Goal: Obtain resource: Obtain resource

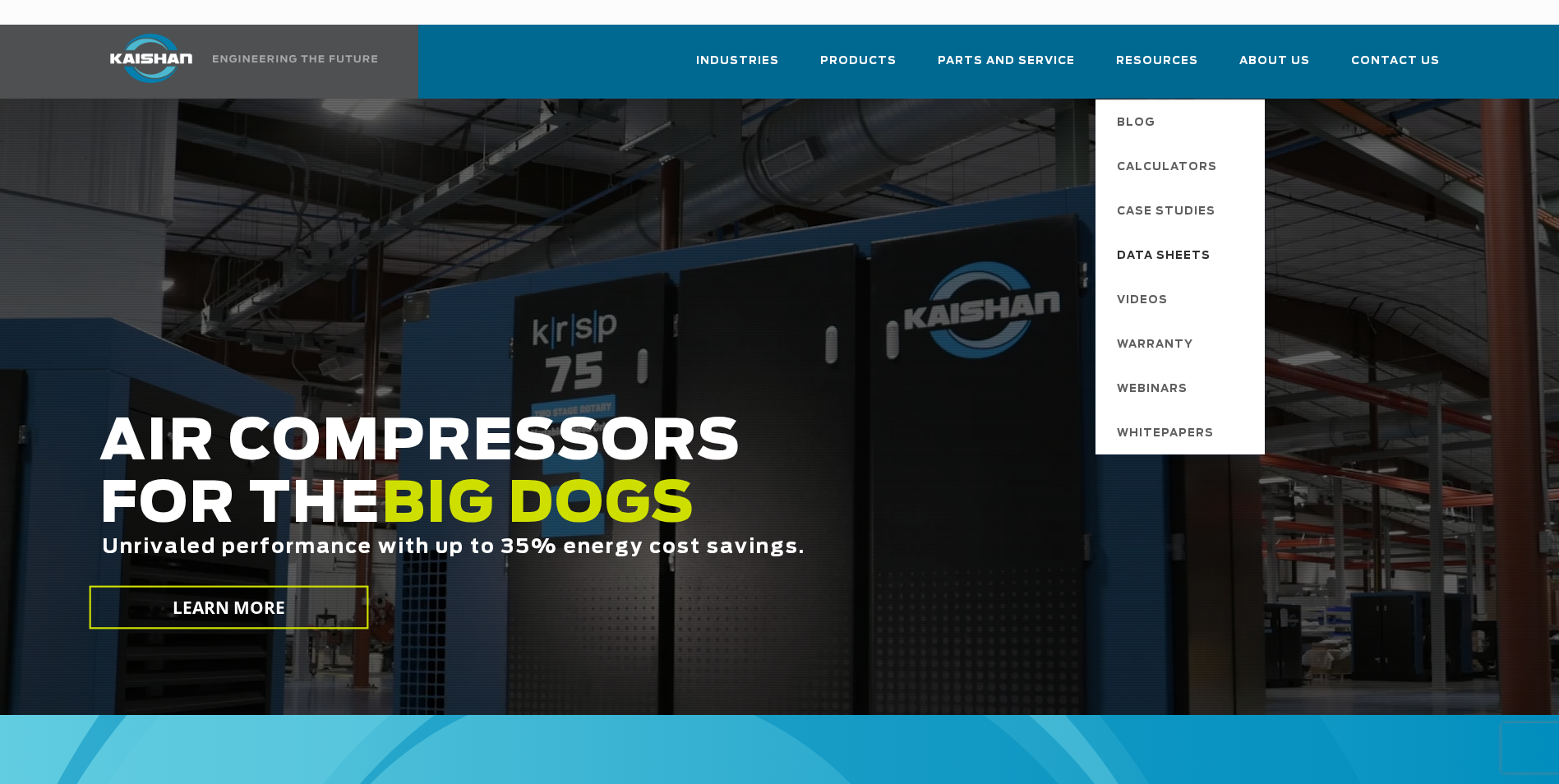
click at [1163, 242] on span "Data Sheets" at bounding box center [1163, 256] width 93 height 28
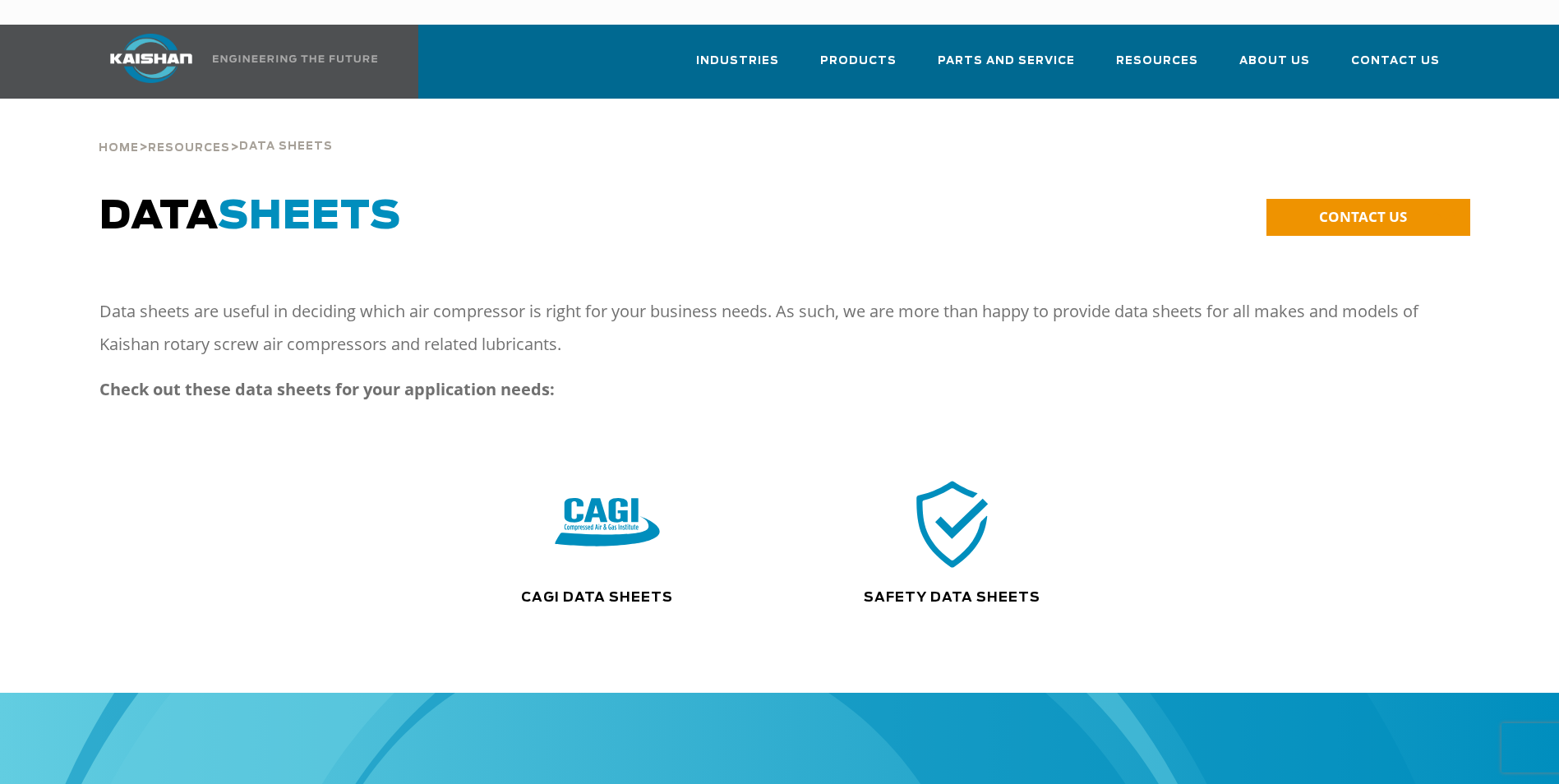
click at [618, 519] on img at bounding box center [607, 523] width 105 height 106
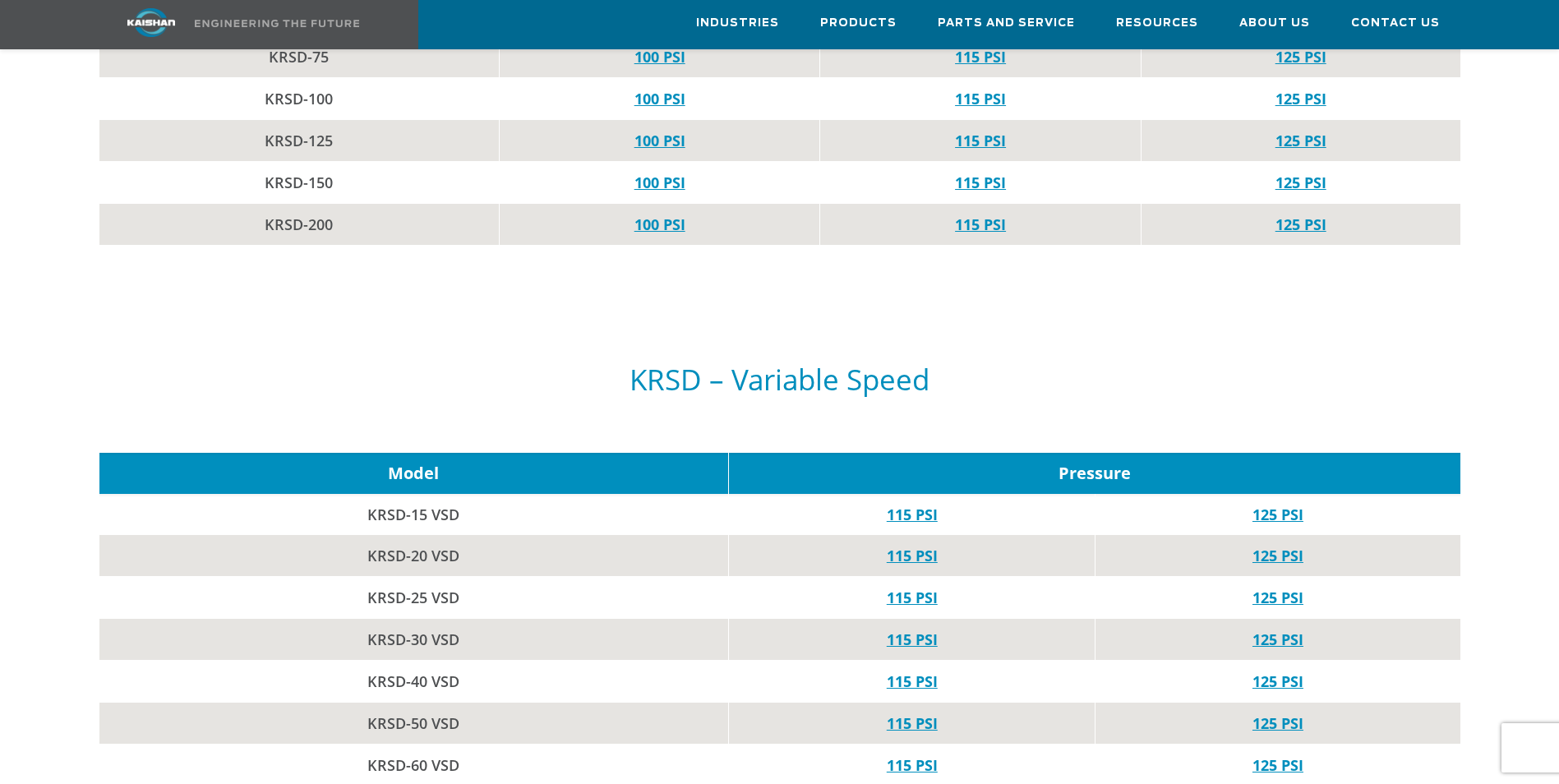
scroll to position [2135, 0]
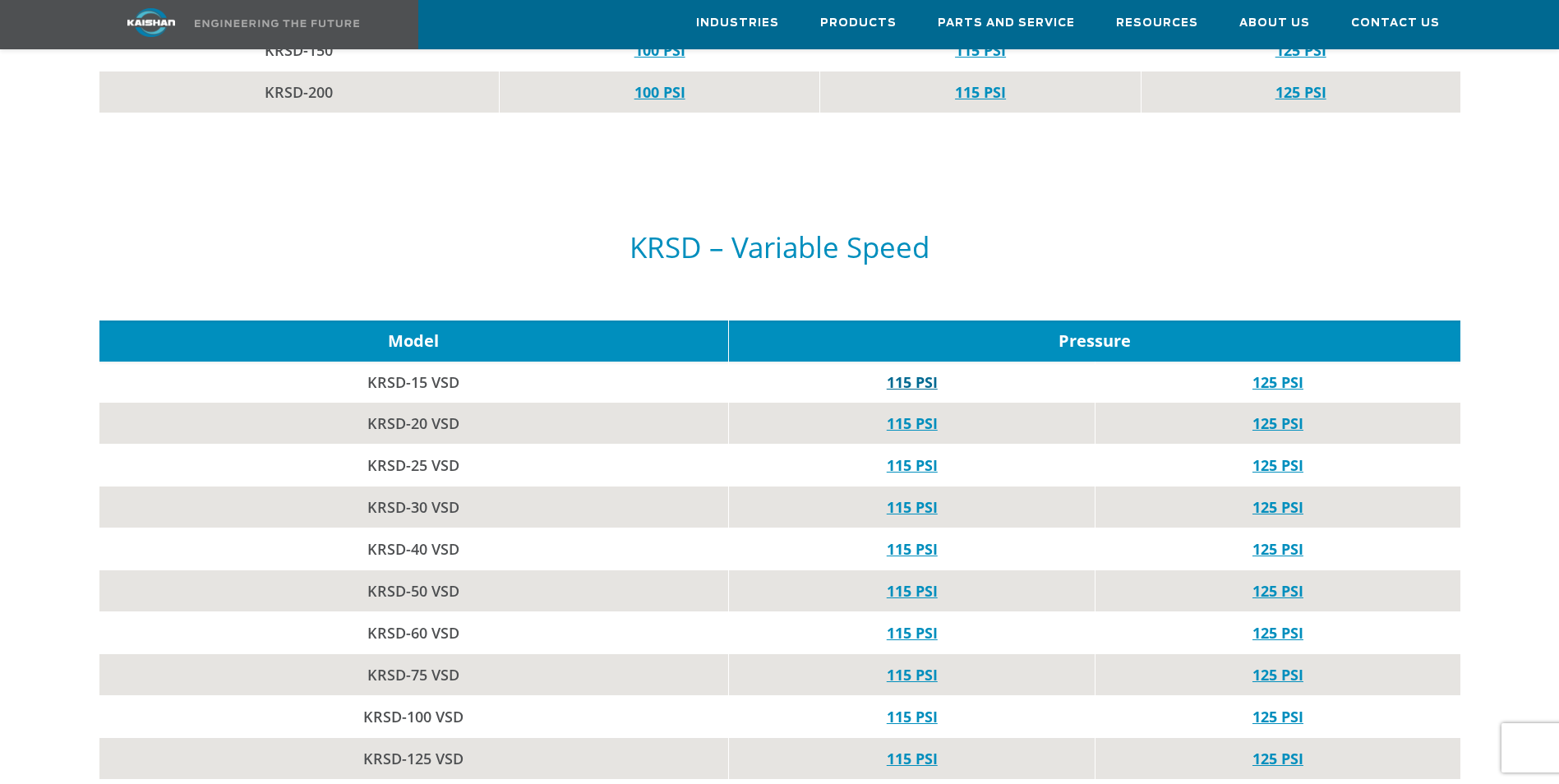
click at [912, 372] on link "115 PSI" at bounding box center [912, 381] width 51 height 20
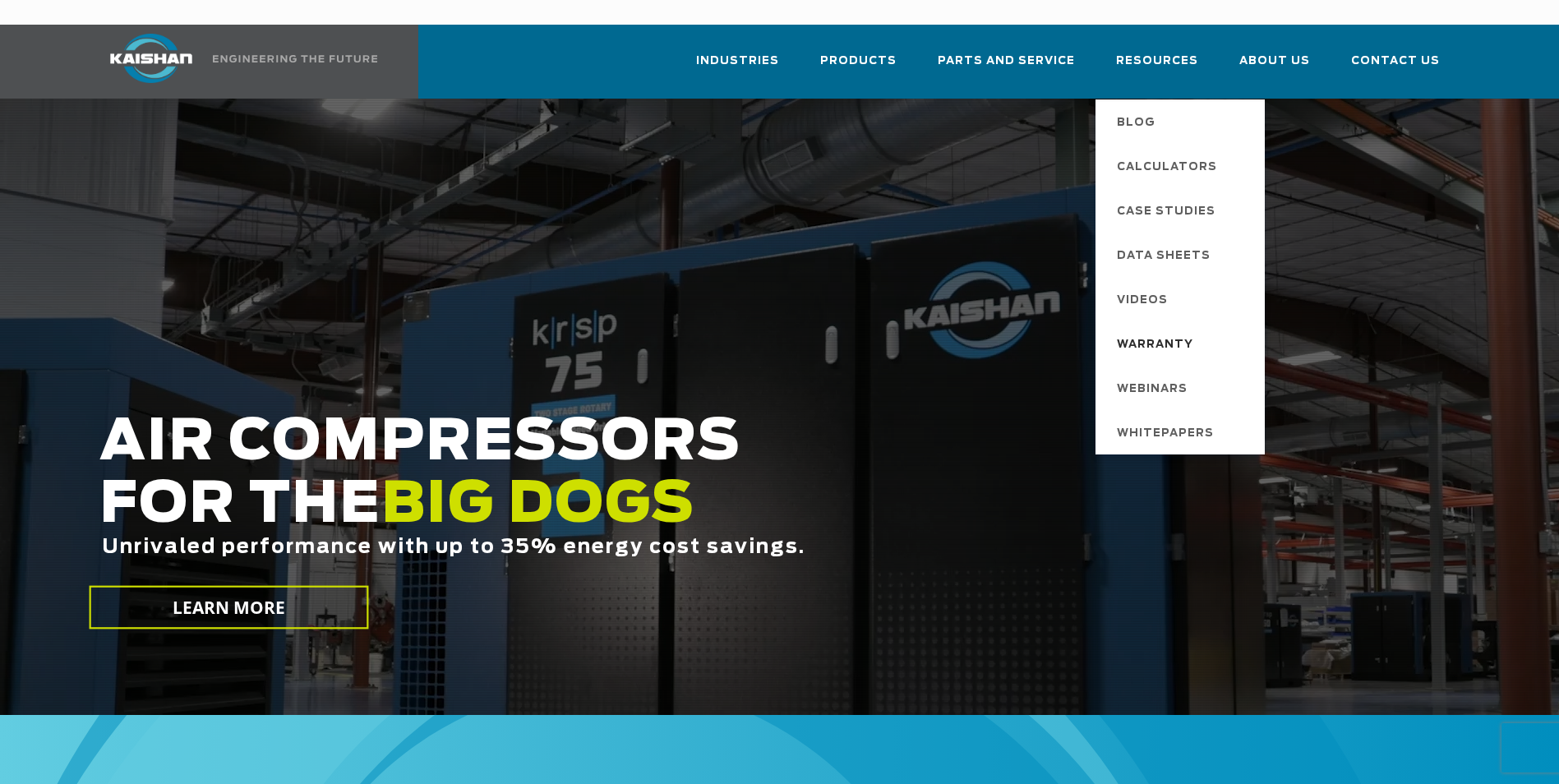
click at [1175, 331] on span "Warranty" at bounding box center [1155, 345] width 76 height 28
